Goal: Task Accomplishment & Management: Manage account settings

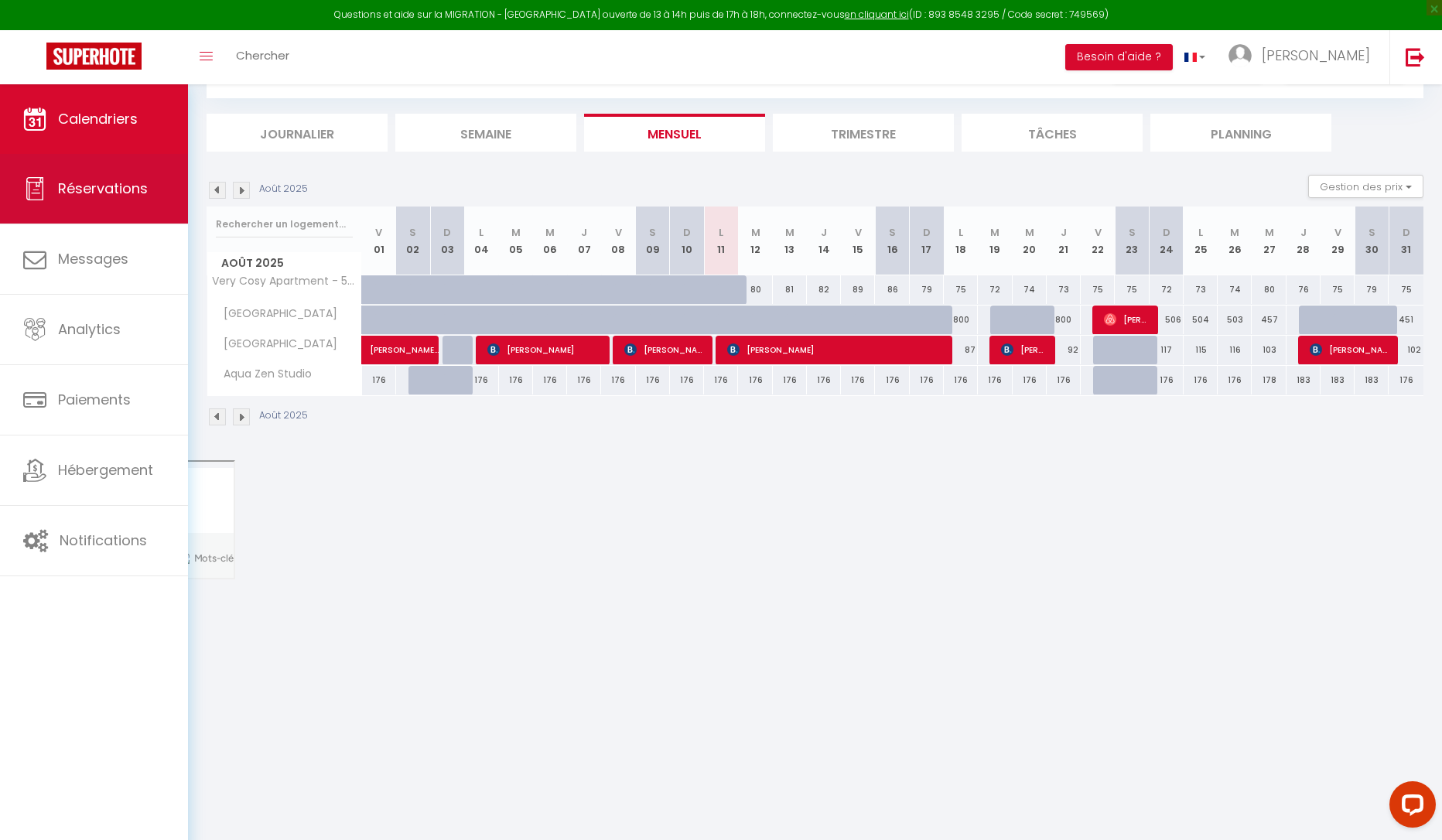
click at [74, 191] on span "Réservations" at bounding box center [103, 189] width 89 height 19
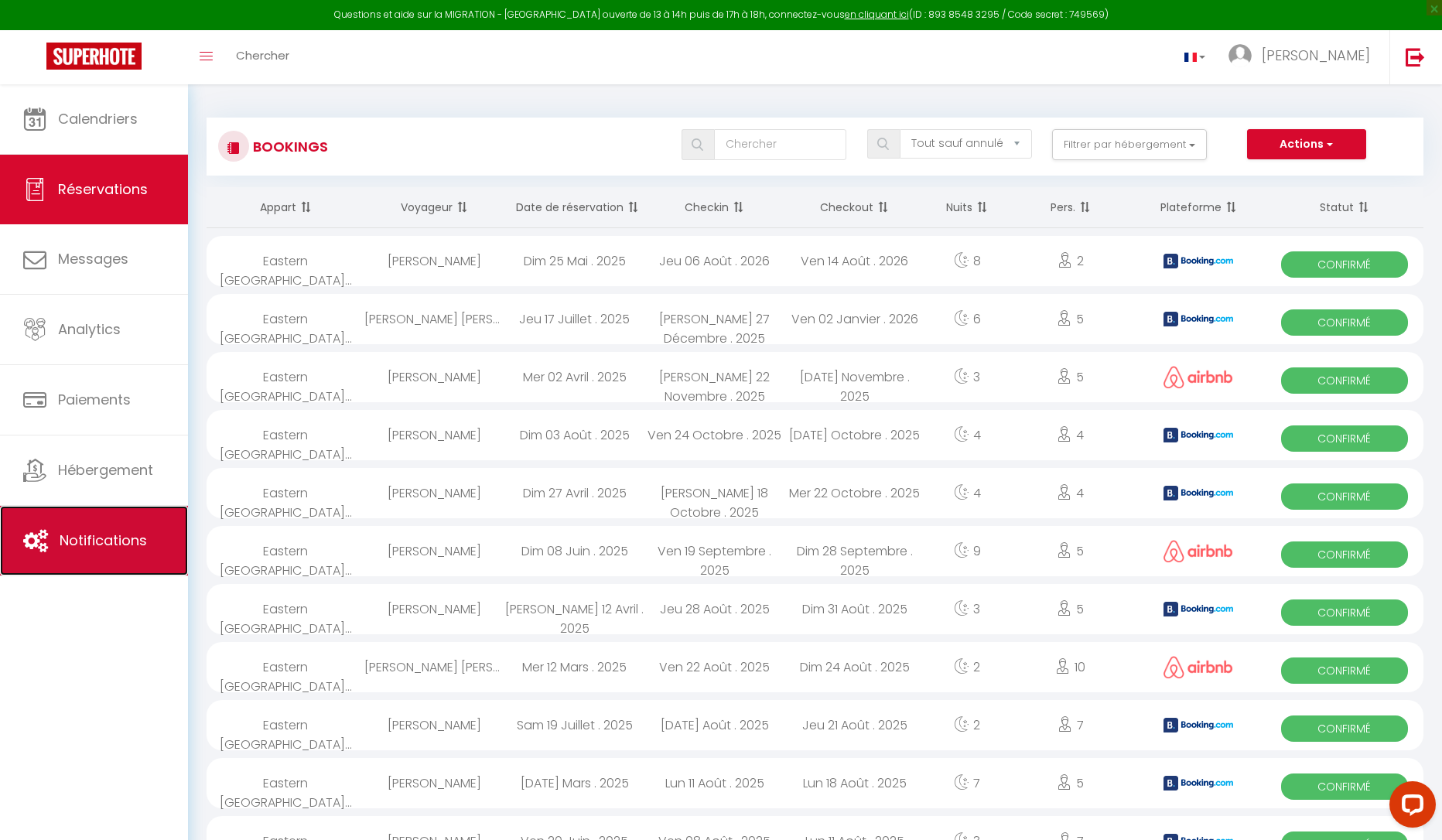
click at [105, 540] on span "Notifications" at bounding box center [103, 540] width 88 height 19
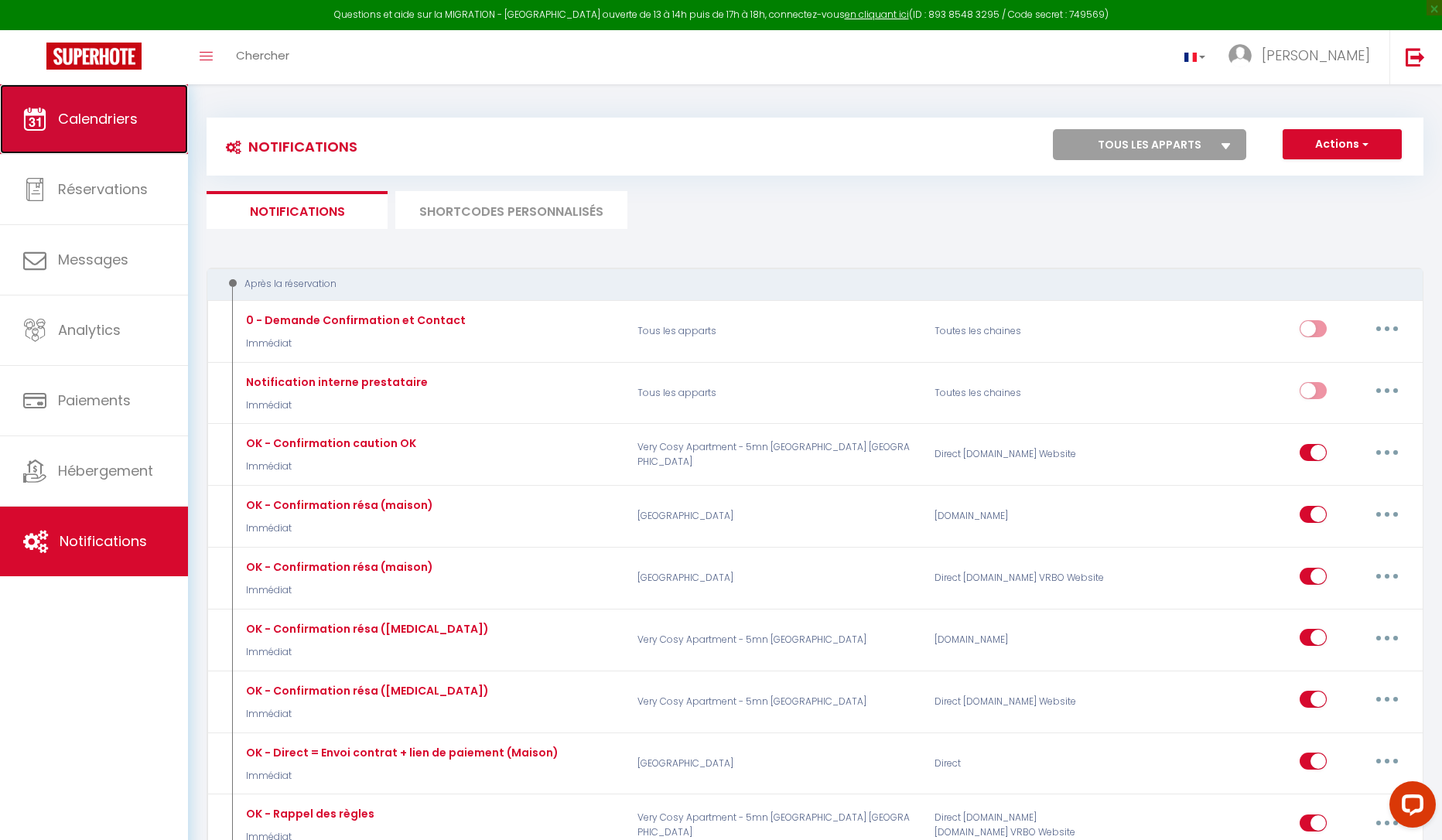
click at [93, 124] on span "Calendriers" at bounding box center [98, 119] width 80 height 19
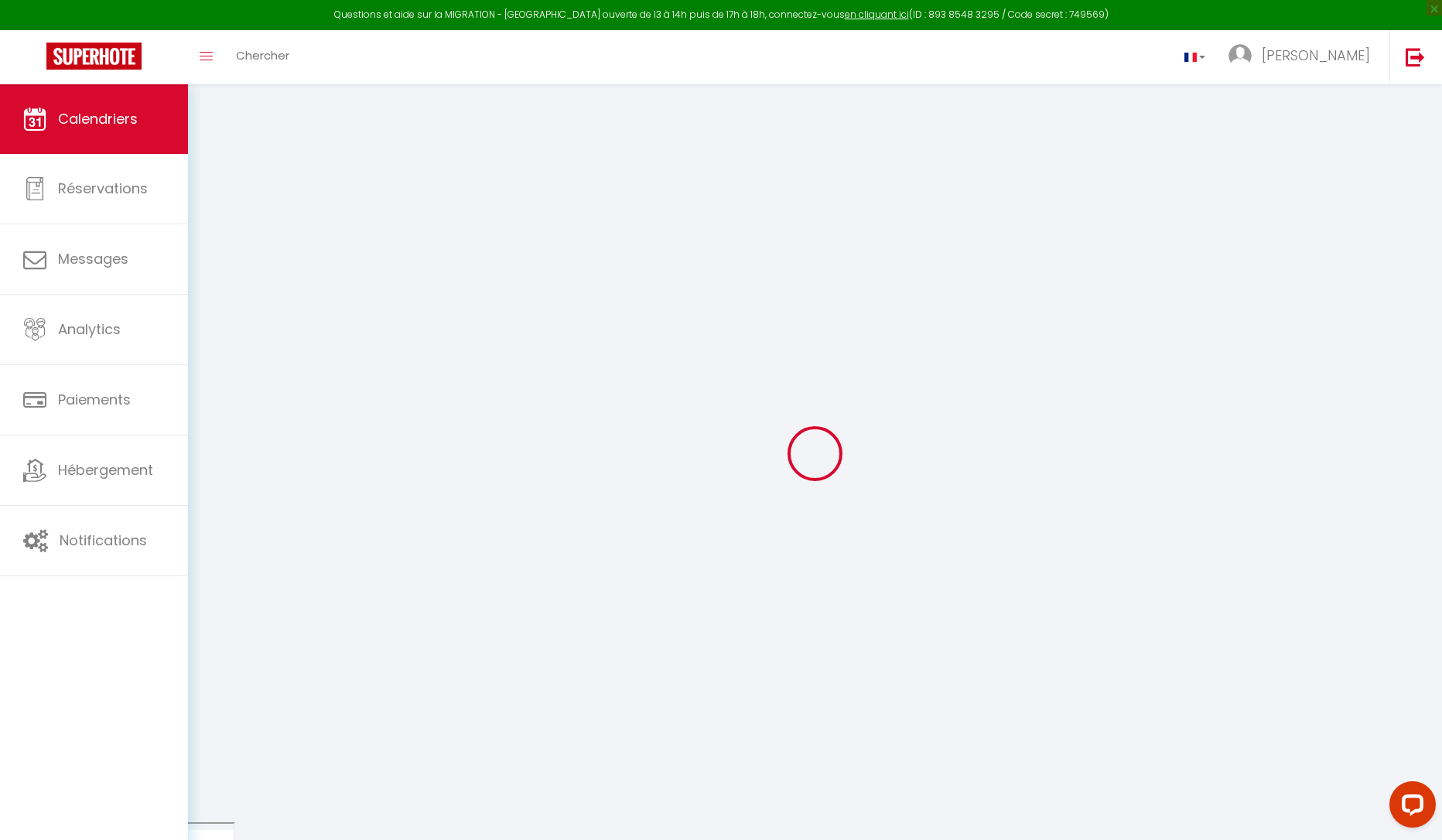
select select
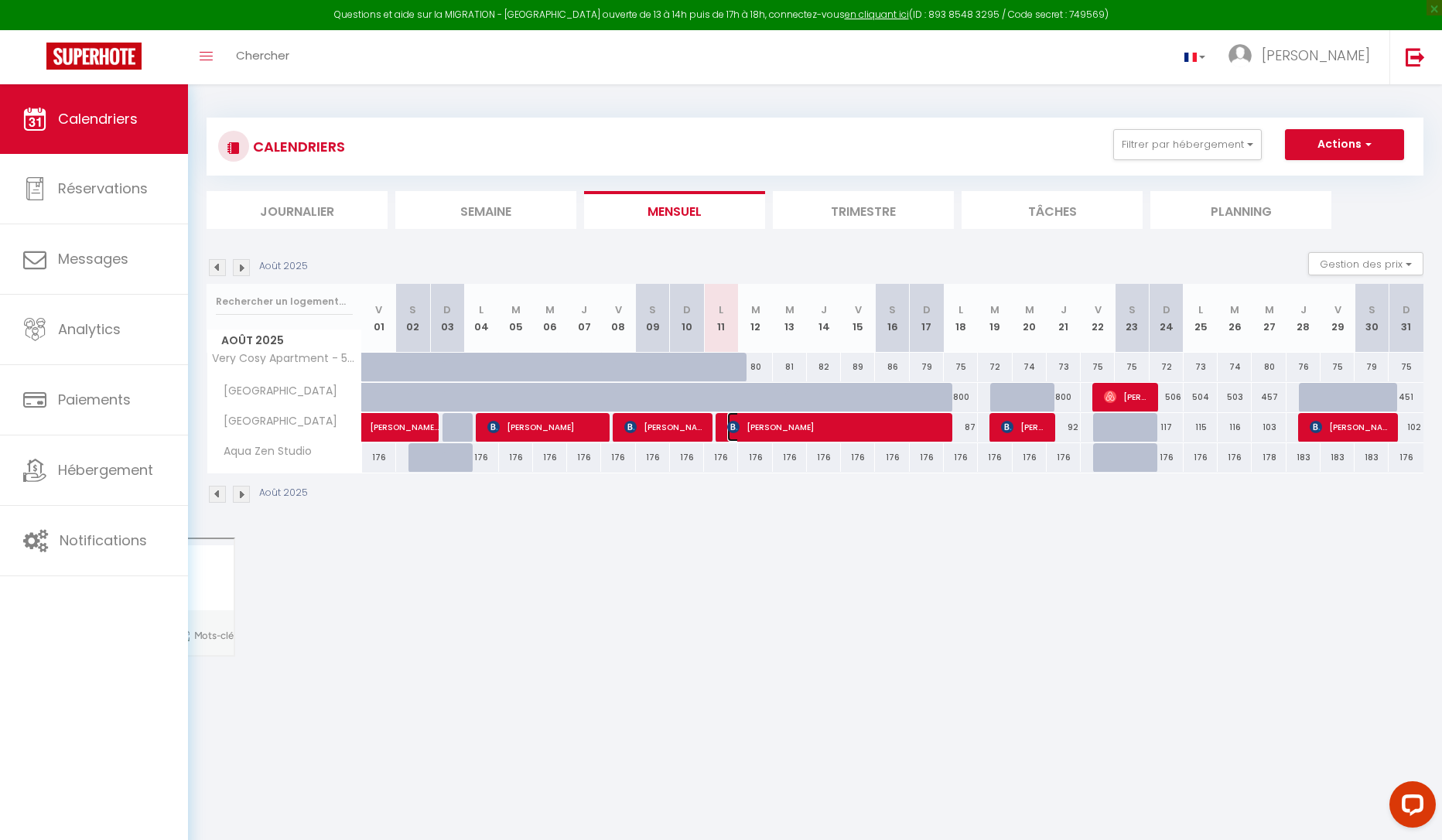
click at [767, 425] on span "[PERSON_NAME]" at bounding box center [835, 427] width 215 height 30
select select "OK"
select select "0"
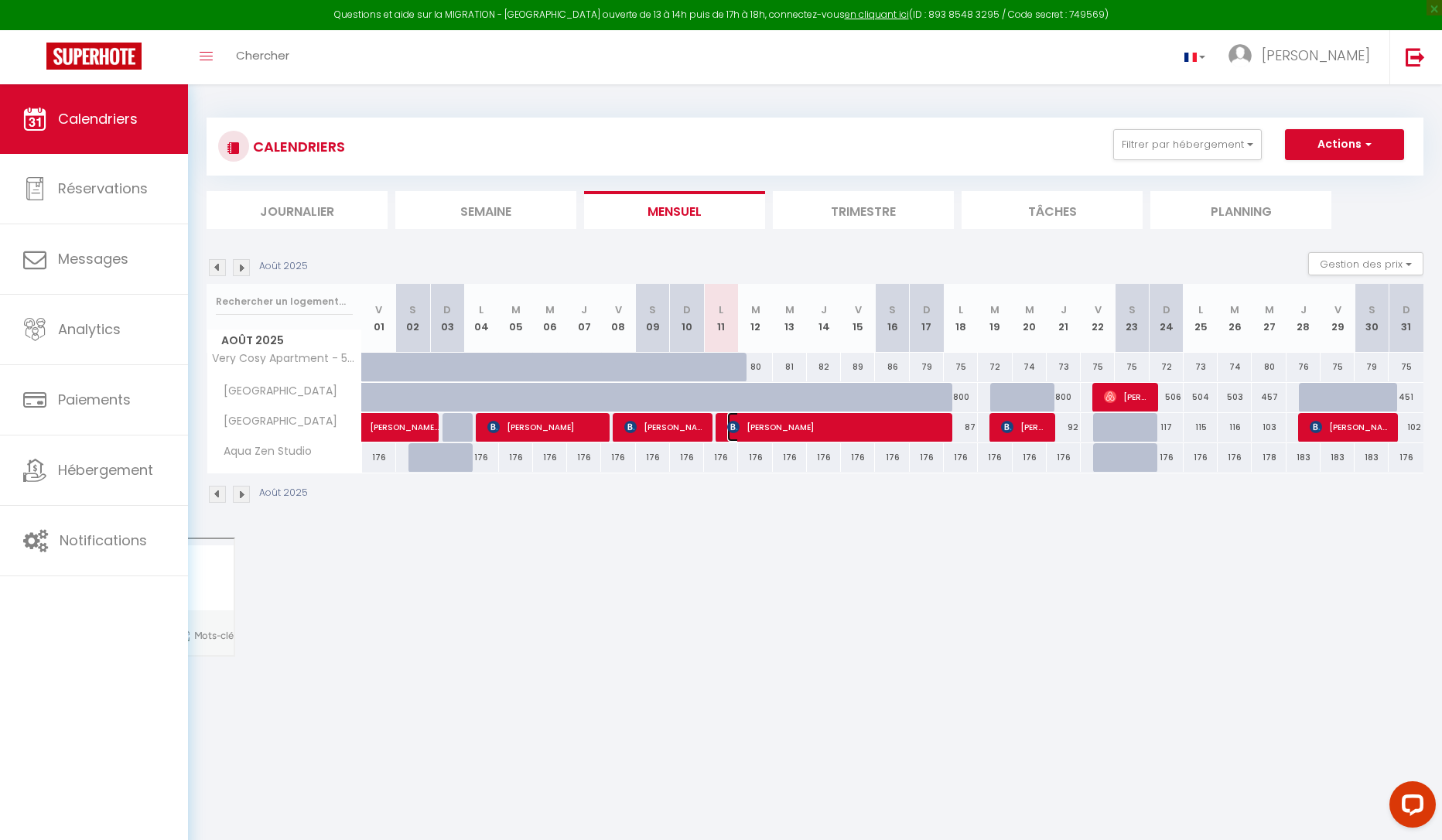
select select "1"
select select
select select "6234"
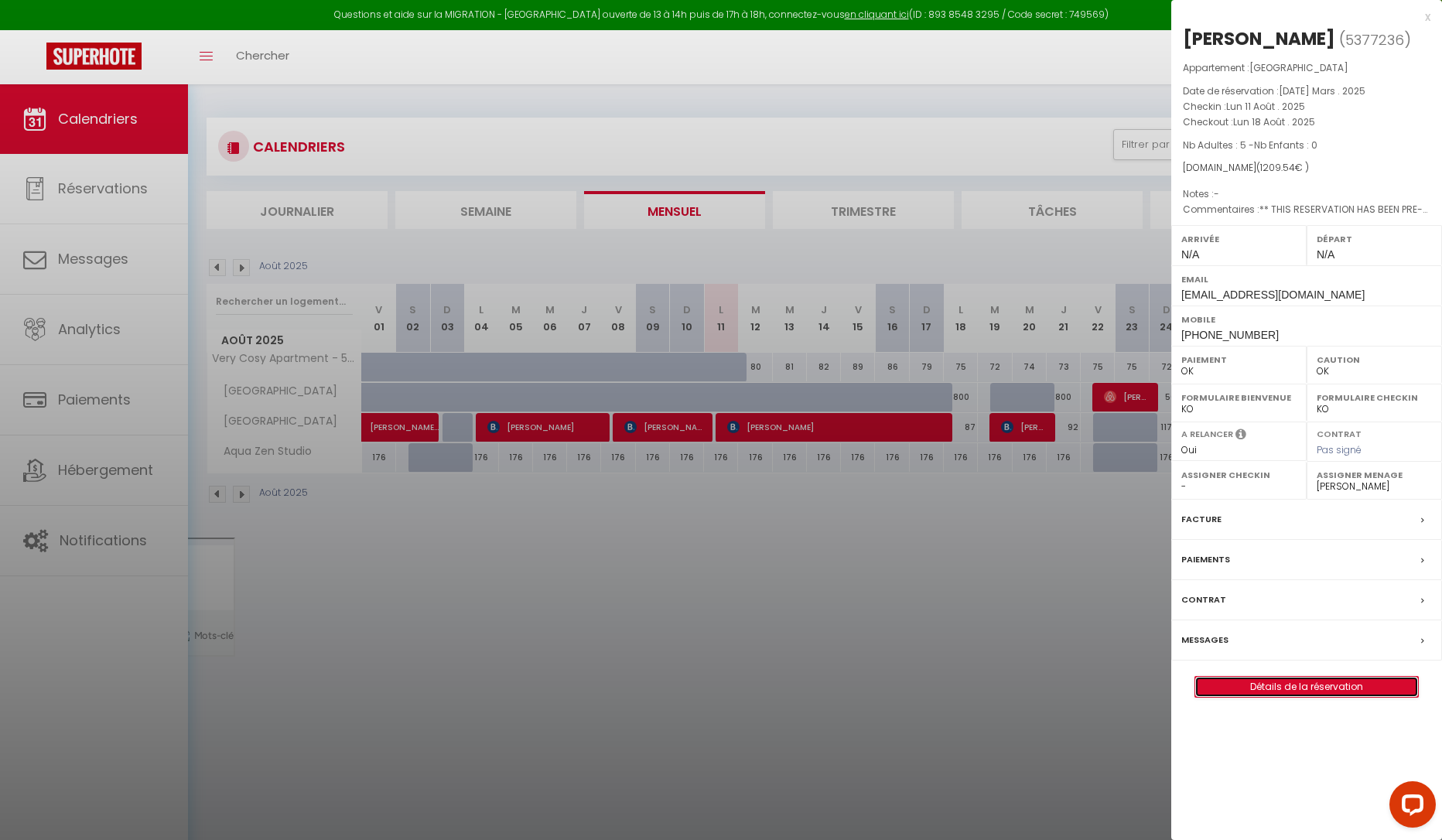
click at [1358, 686] on link "Détails de la réservation" at bounding box center [1306, 686] width 222 height 20
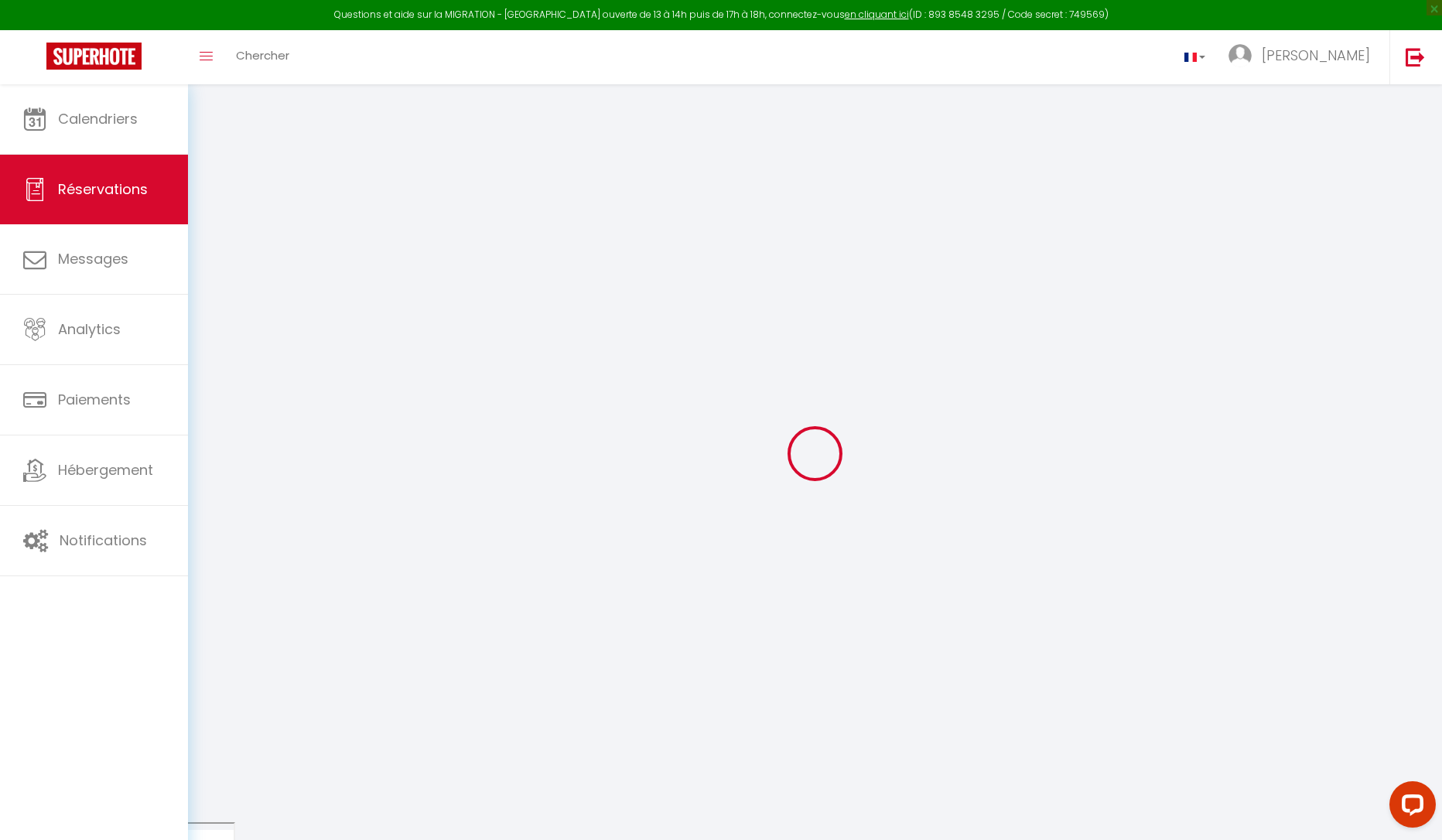
type input "[PERSON_NAME]"
type input "Knaut"
type input "[EMAIL_ADDRESS][DOMAIN_NAME]"
type input "[PHONE_NUMBER]"
type input "Sw97ru"
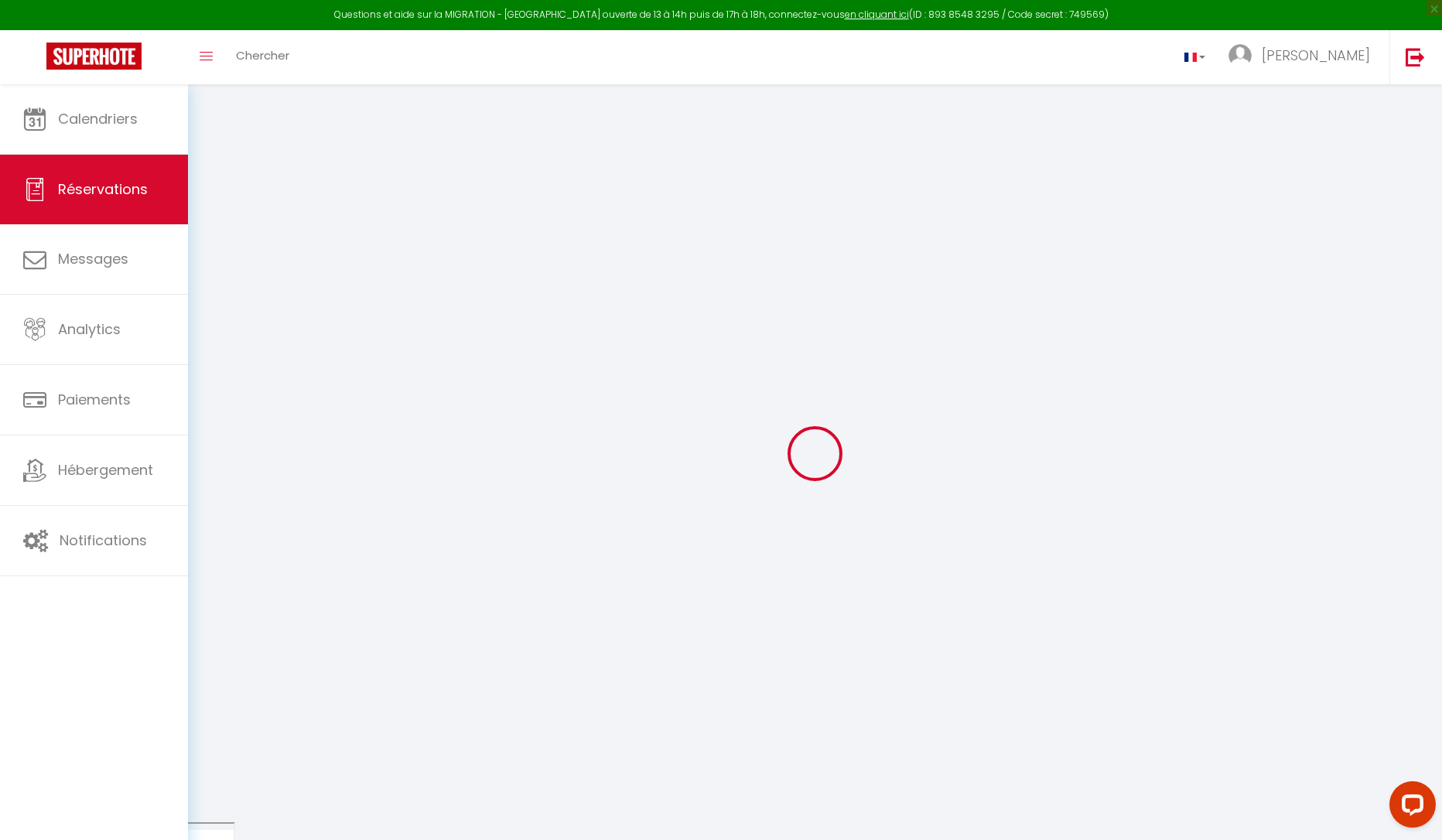
type input "[STREET_ADDRESS]"
type input "[GEOGRAPHIC_DATA]"
select select "GB"
type input "251.99"
type input "16.93"
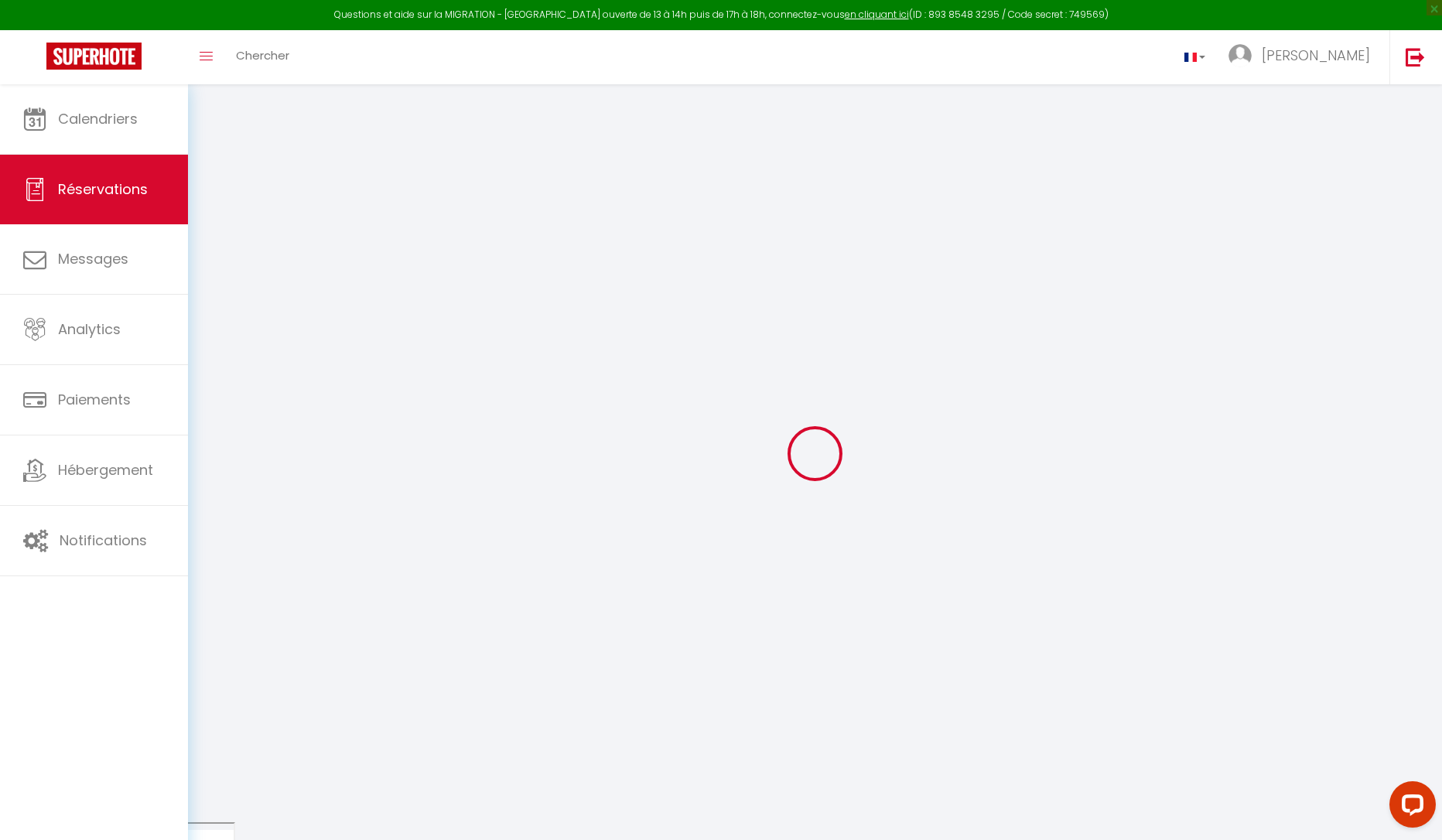
select select "61690"
select select "1"
select select
type input "5"
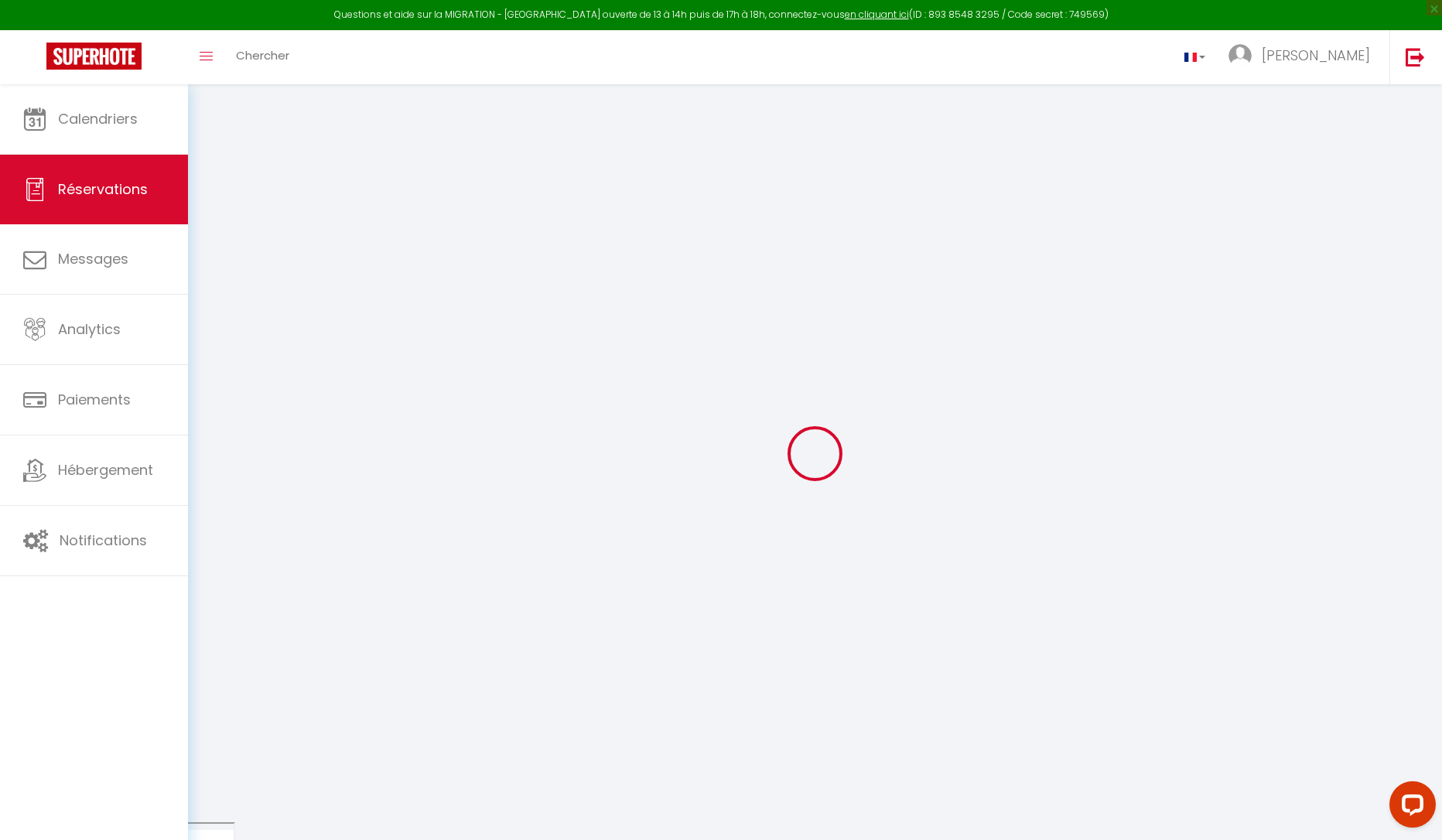
select select "12"
select select "15"
type input "1085.4"
checkbox input "false"
select select "2"
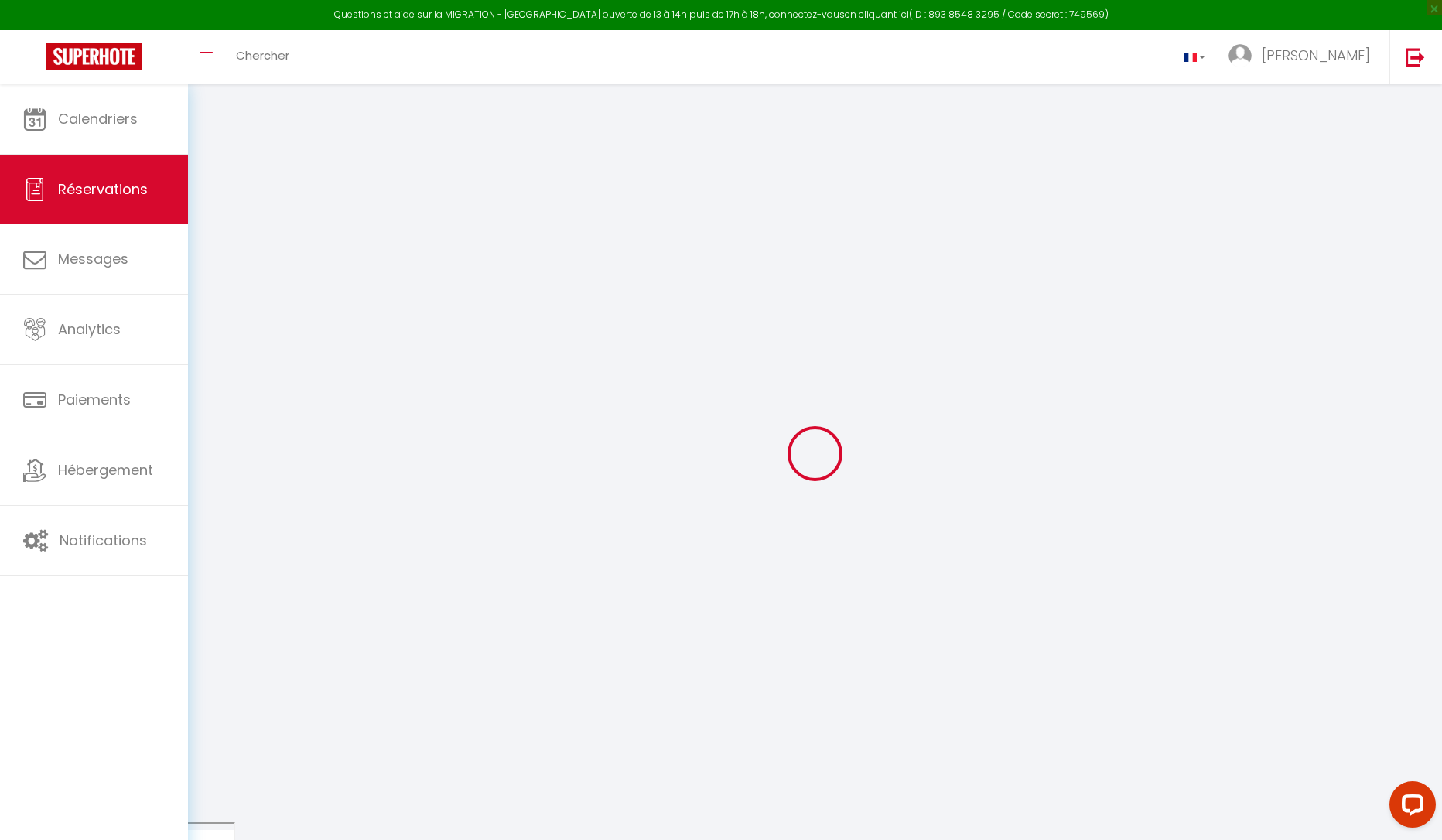
type input "0"
select select
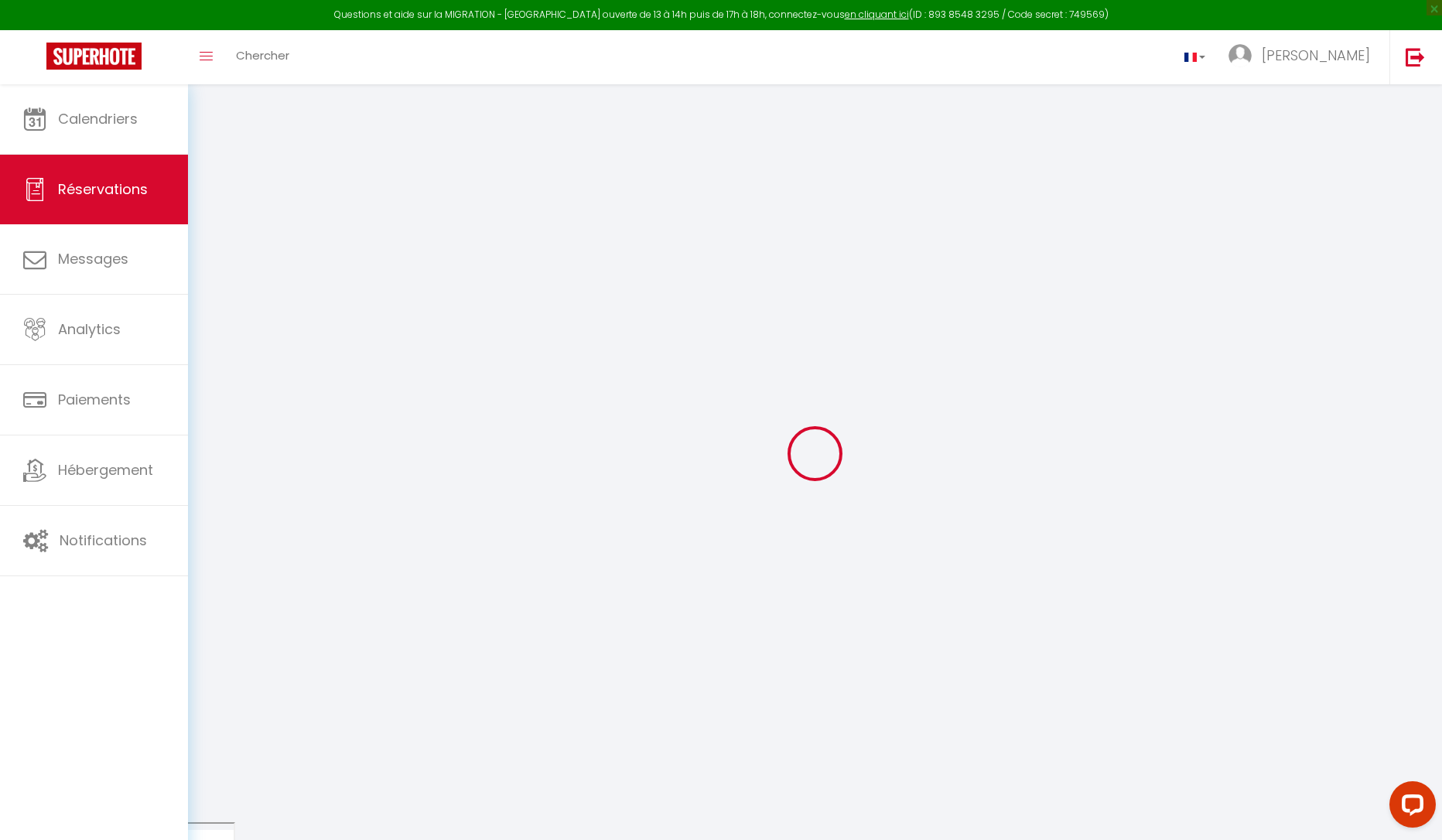
checkbox input "false"
select select
checkbox input "false"
select select
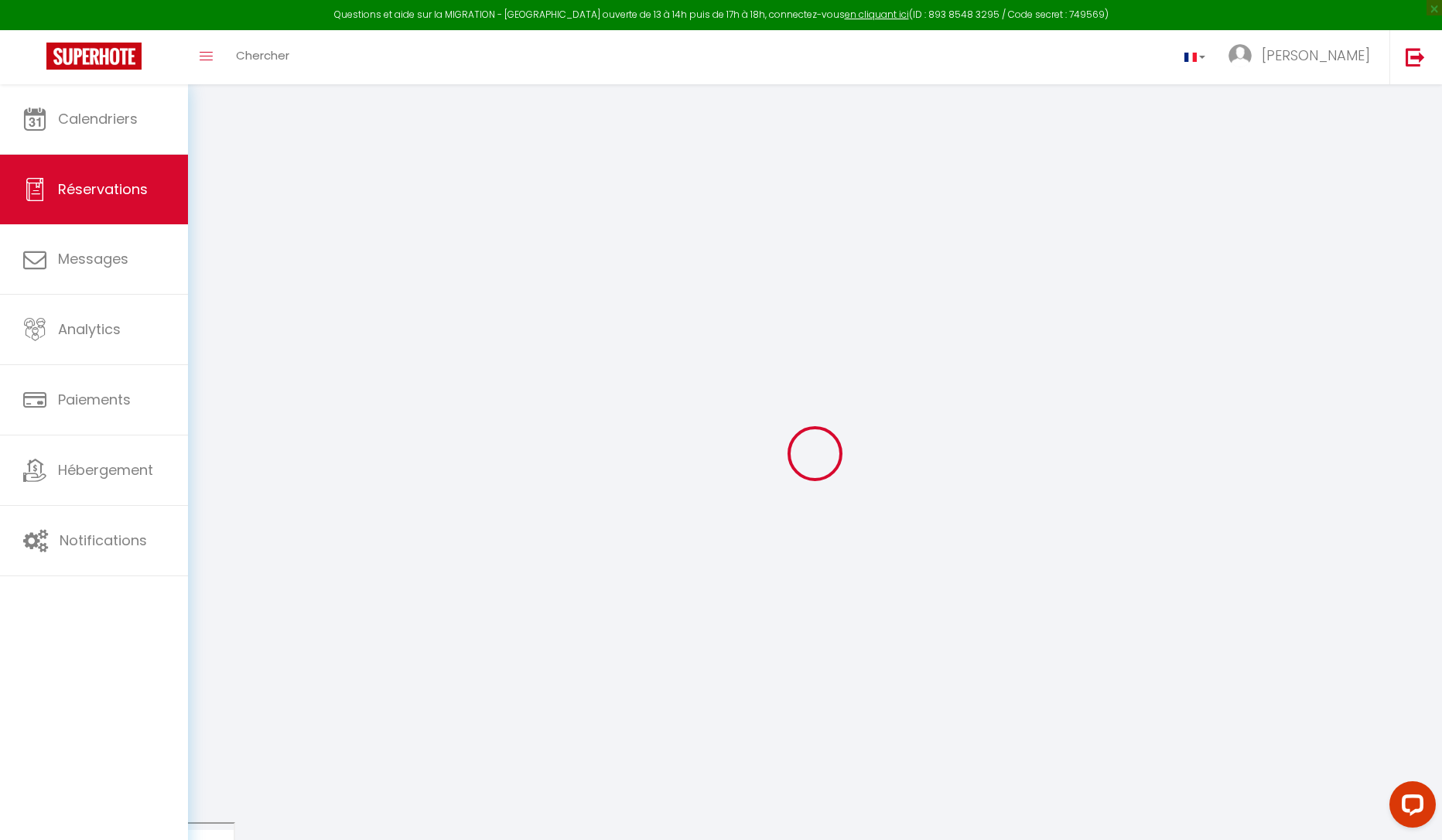
select select
checkbox input "false"
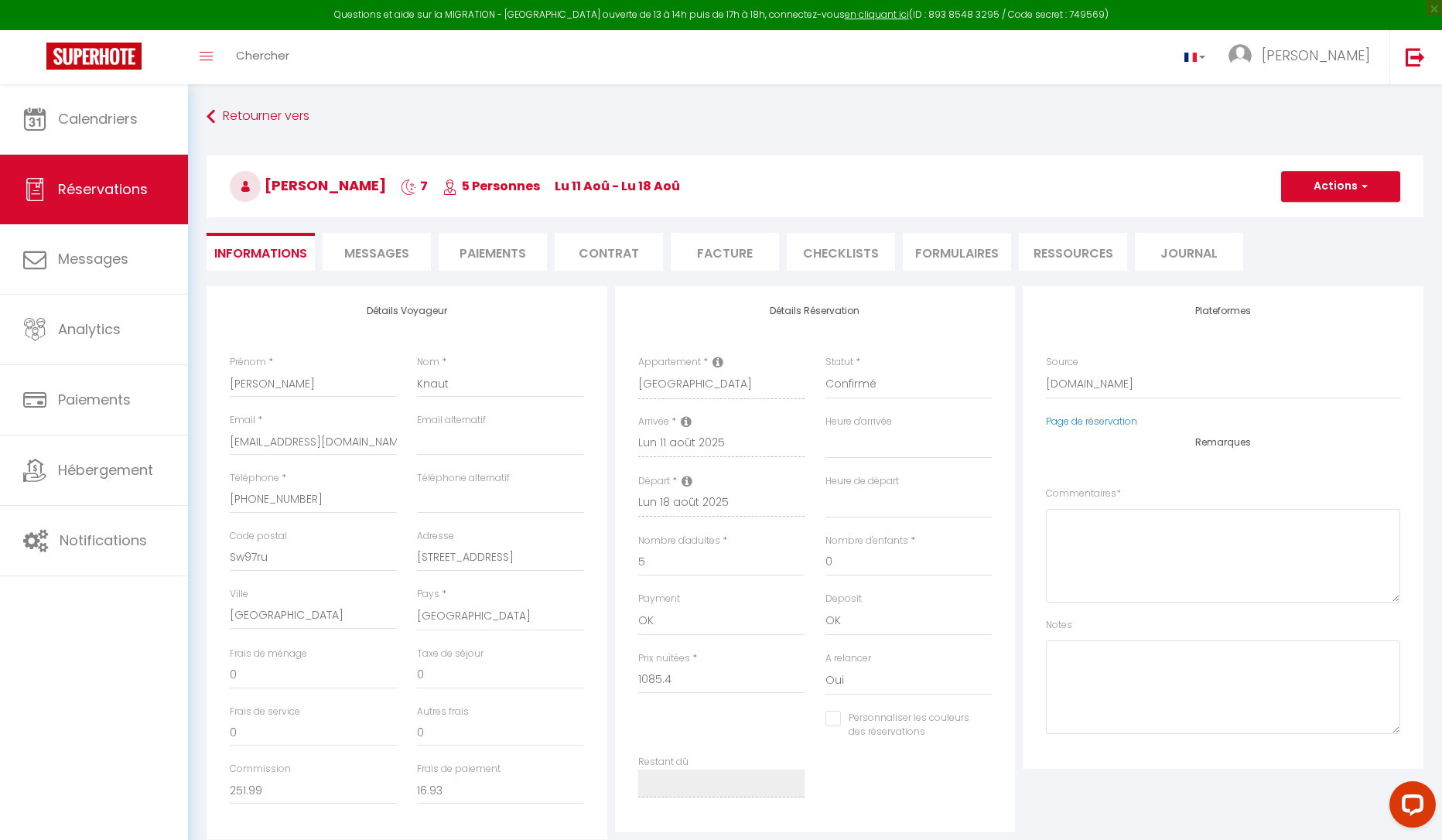
select select
checkbox input "false"
type textarea "** THIS RESERVATION HAS BEEN PRE-PAID ** BOOKING NOTE : Payment charge is EUR 1…"
type input "60"
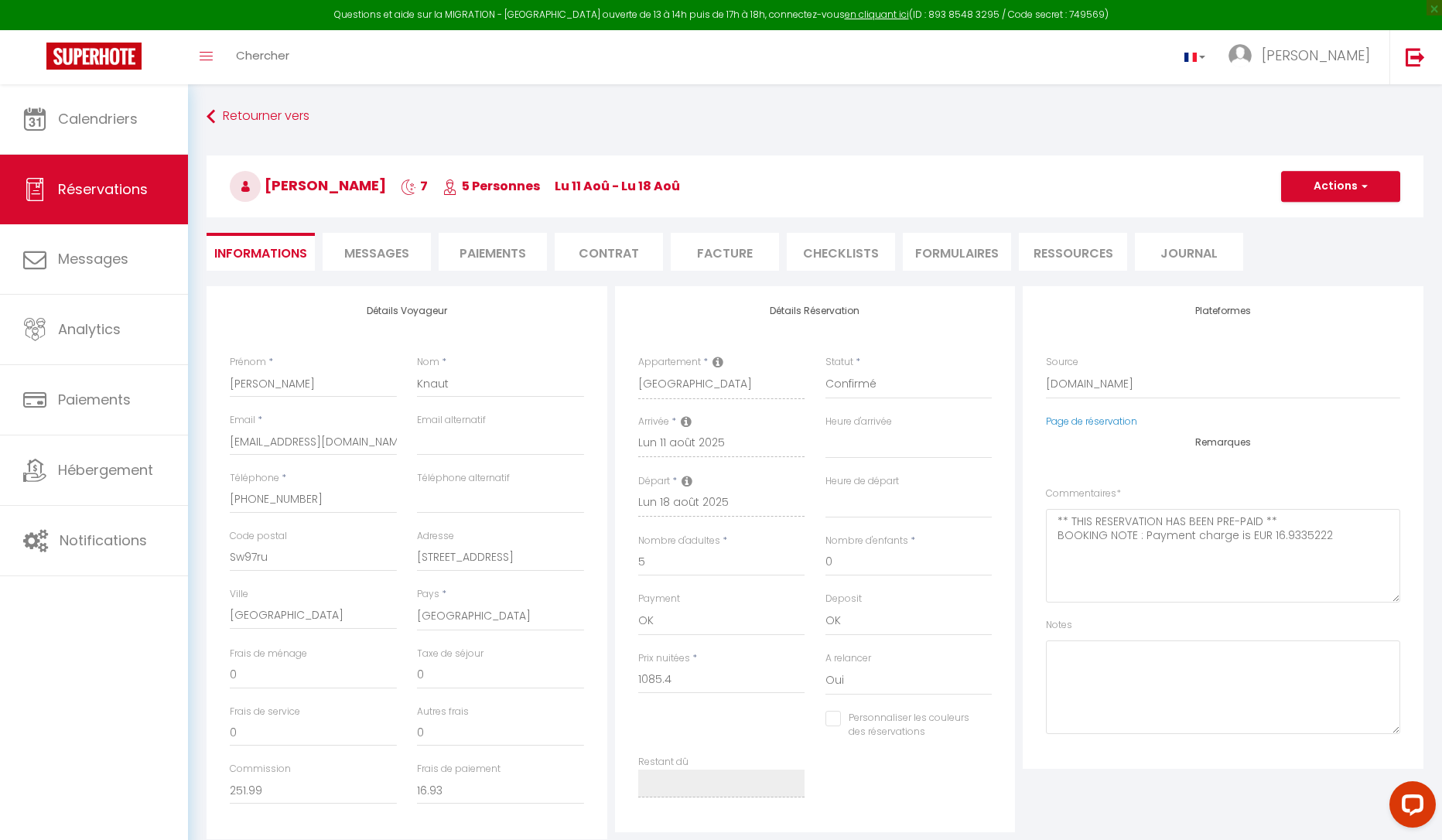
type input "64.14"
select select
checkbox input "false"
select select
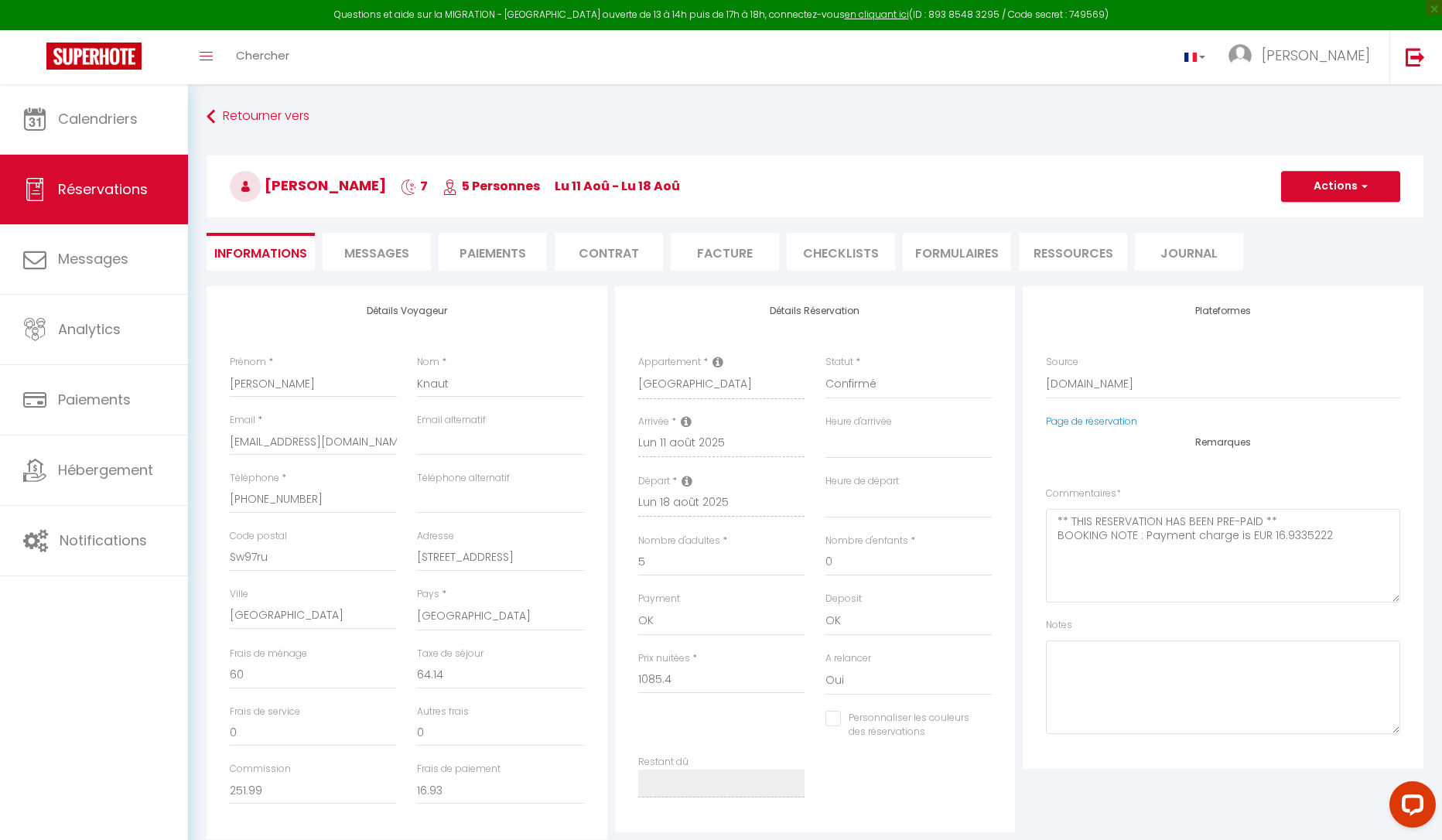
select select
click at [401, 252] on span "Messages" at bounding box center [376, 253] width 65 height 17
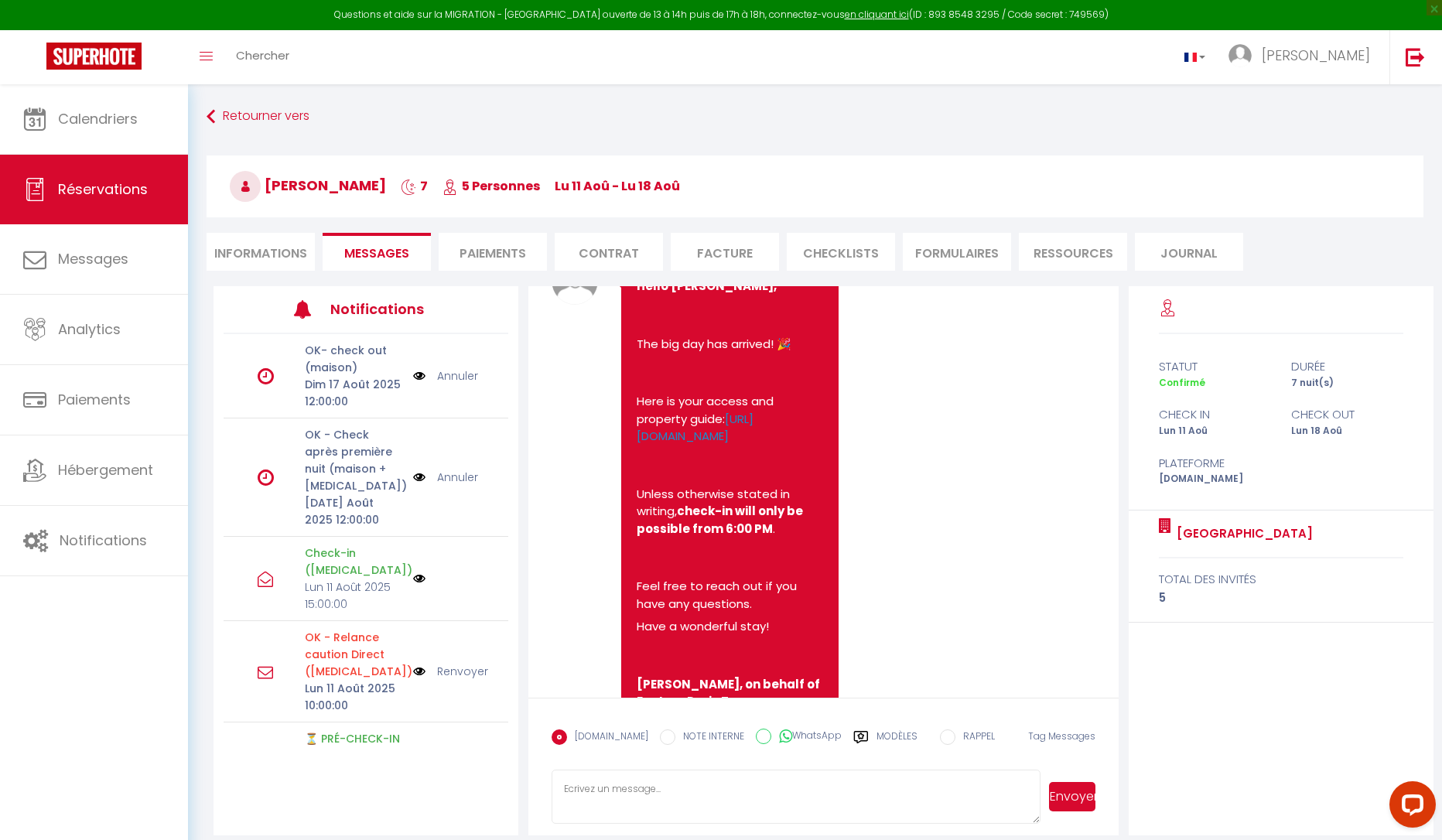
scroll to position [6025, 0]
